Goal: Task Accomplishment & Management: Manage account settings

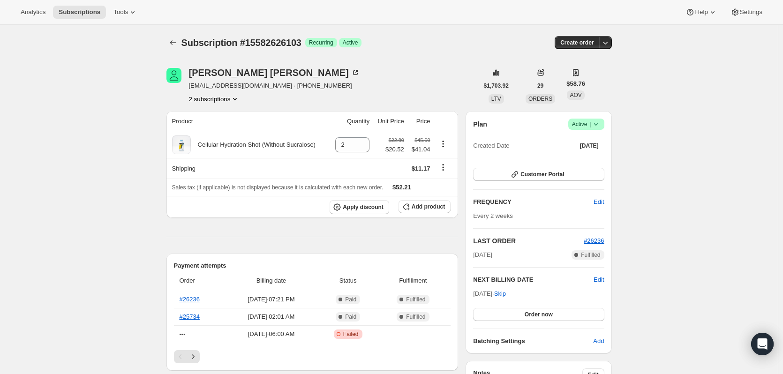
click at [228, 98] on button "2 subscriptions" at bounding box center [214, 98] width 51 height 9
click at [232, 108] on div "14561640759 15582626103 Info Current" at bounding box center [217, 124] width 76 height 37
click at [229, 114] on span "14561640759" at bounding box center [216, 116] width 65 height 9
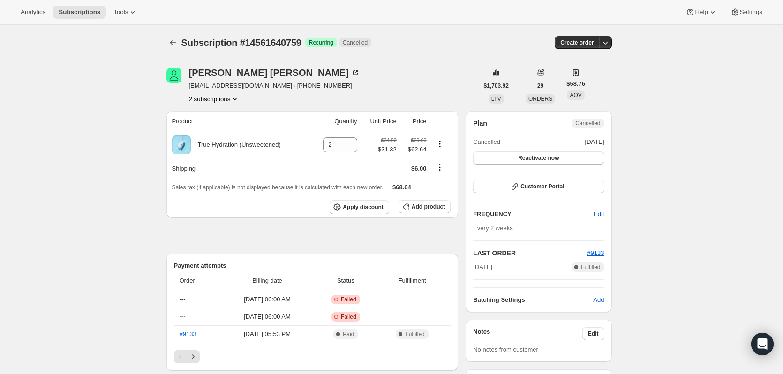
click at [213, 102] on button "2 subscriptions" at bounding box center [214, 98] width 51 height 9
click at [210, 131] on span "15582626103" at bounding box center [203, 132] width 38 height 7
